Goal: Navigation & Orientation: Find specific page/section

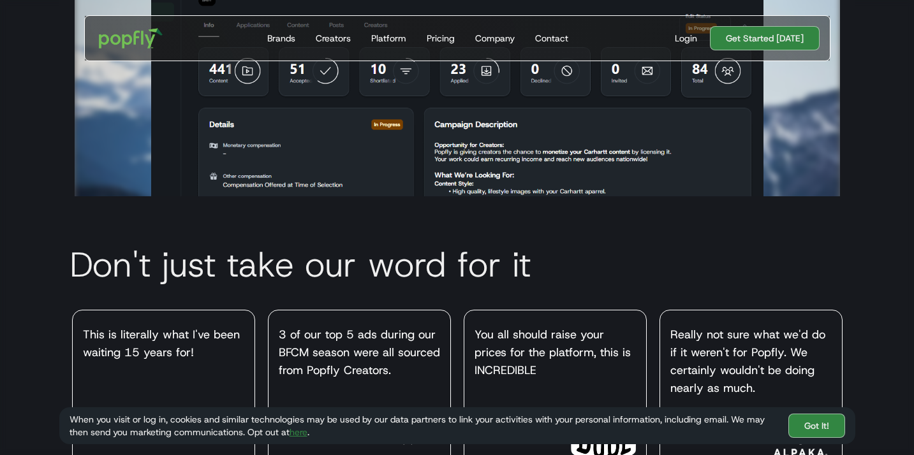
scroll to position [3010, 0]
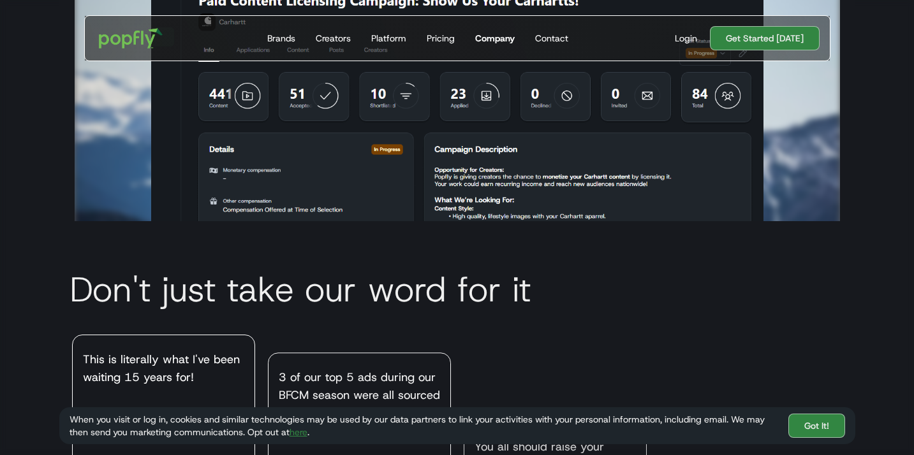
click at [504, 40] on div "Company" at bounding box center [495, 38] width 40 height 13
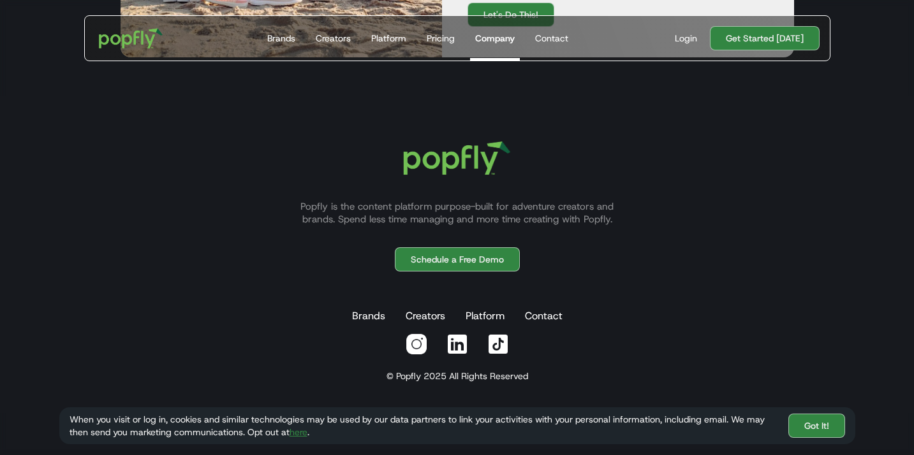
scroll to position [1630, 0]
